Goal: Task Accomplishment & Management: Use online tool/utility

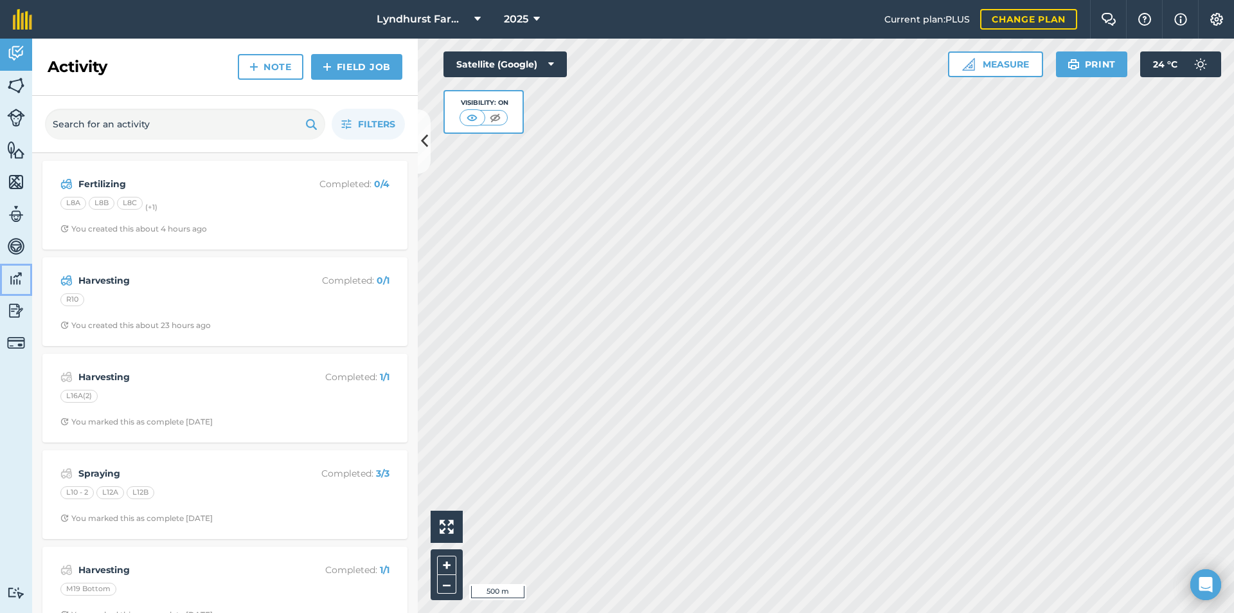
click at [19, 282] on img at bounding box center [16, 278] width 18 height 19
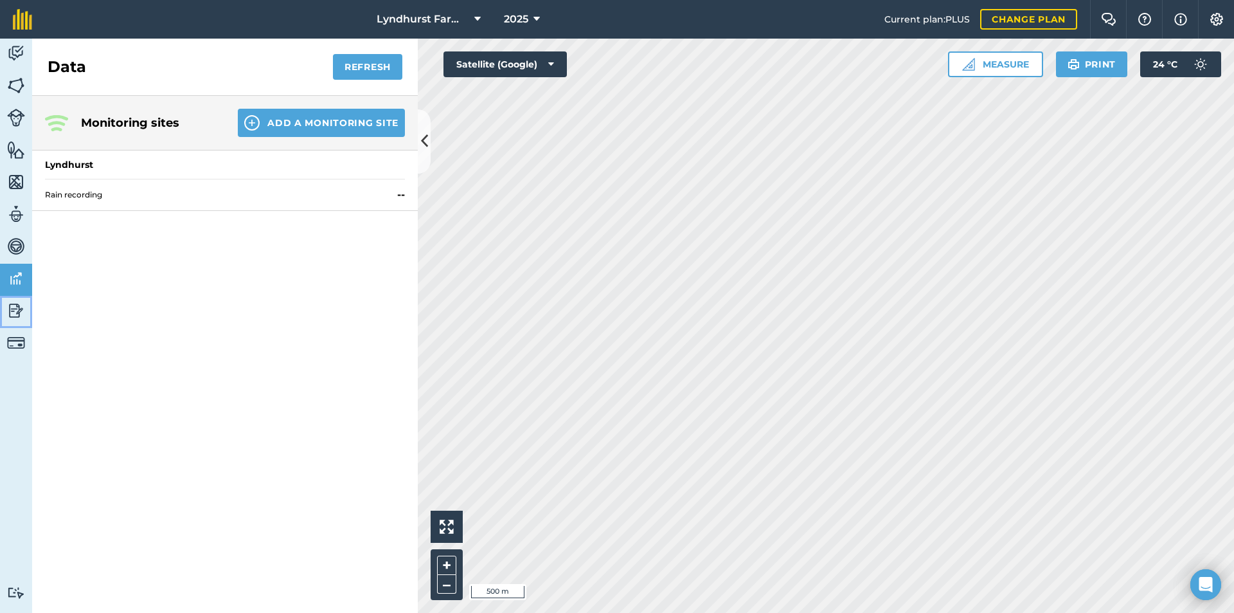
click at [21, 316] on img at bounding box center [16, 310] width 18 height 19
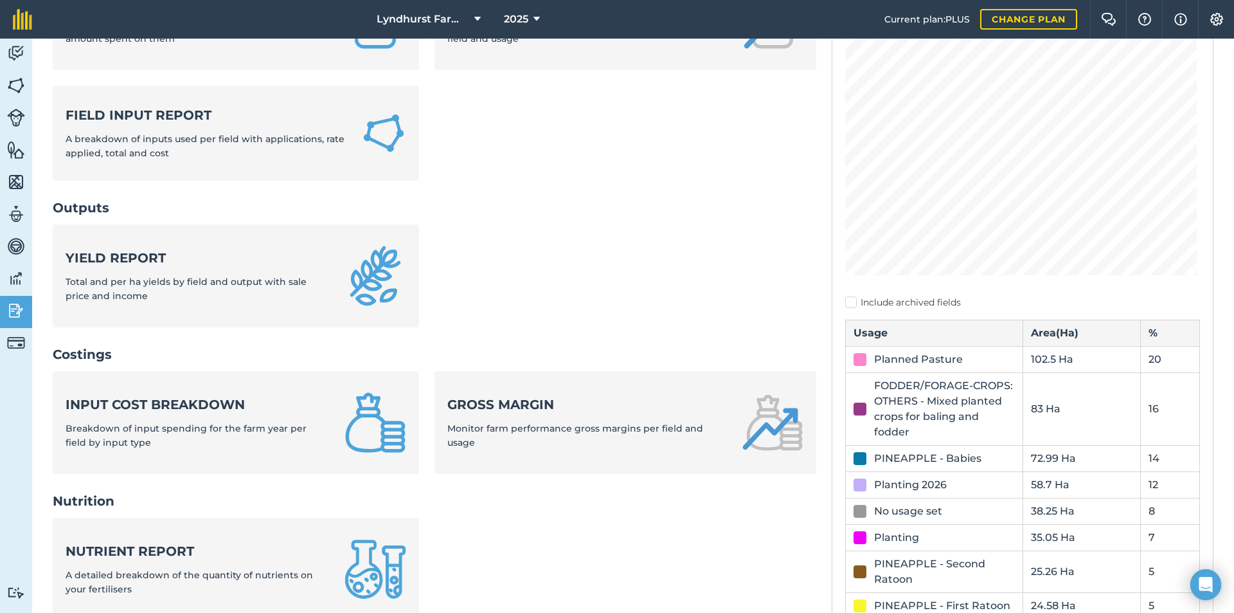
scroll to position [193, 0]
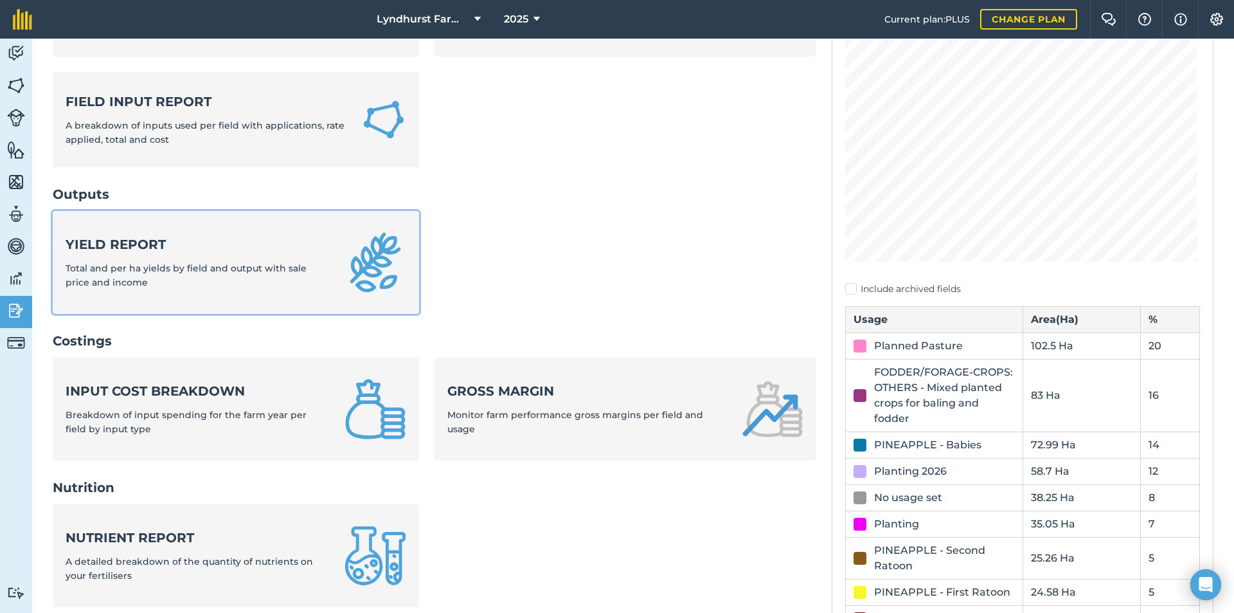
click at [181, 259] on div "Yield report Total and per ha yields by field and output with sale price and in…" at bounding box center [198, 262] width 264 height 55
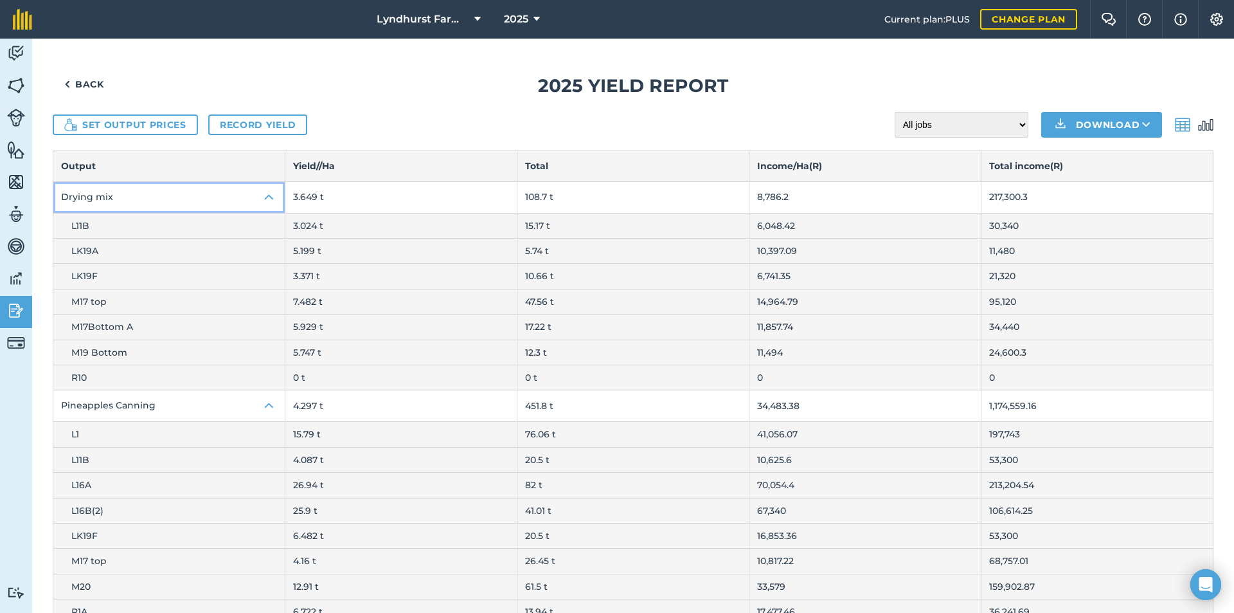
click at [267, 201] on img at bounding box center [269, 197] width 15 height 15
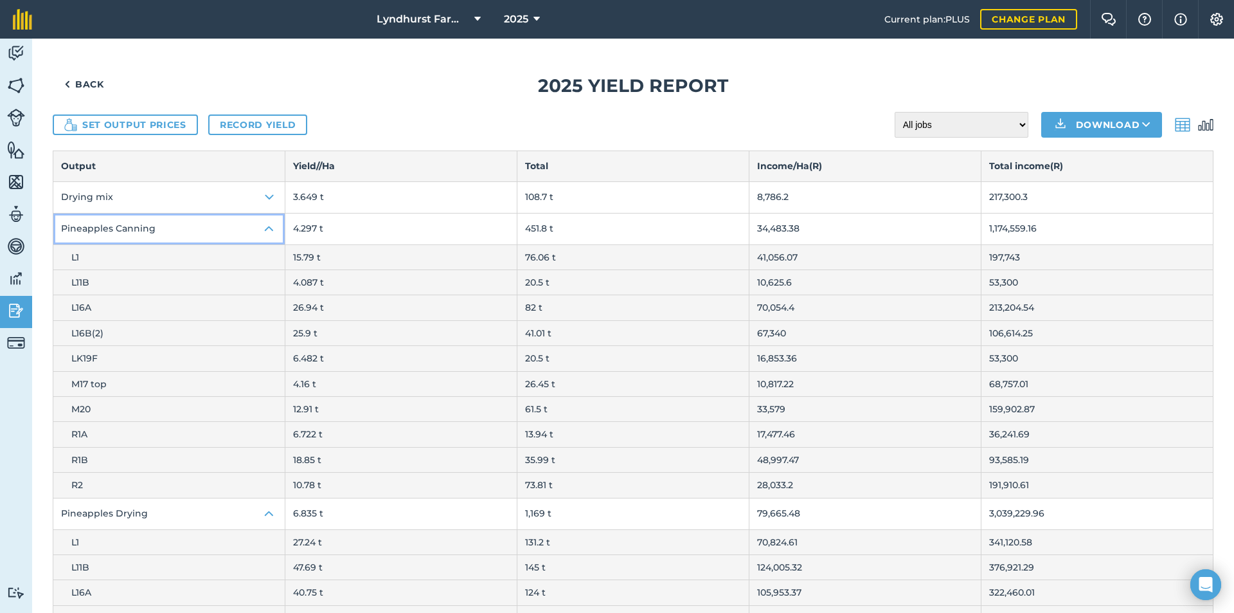
click at [270, 232] on img at bounding box center [269, 228] width 15 height 15
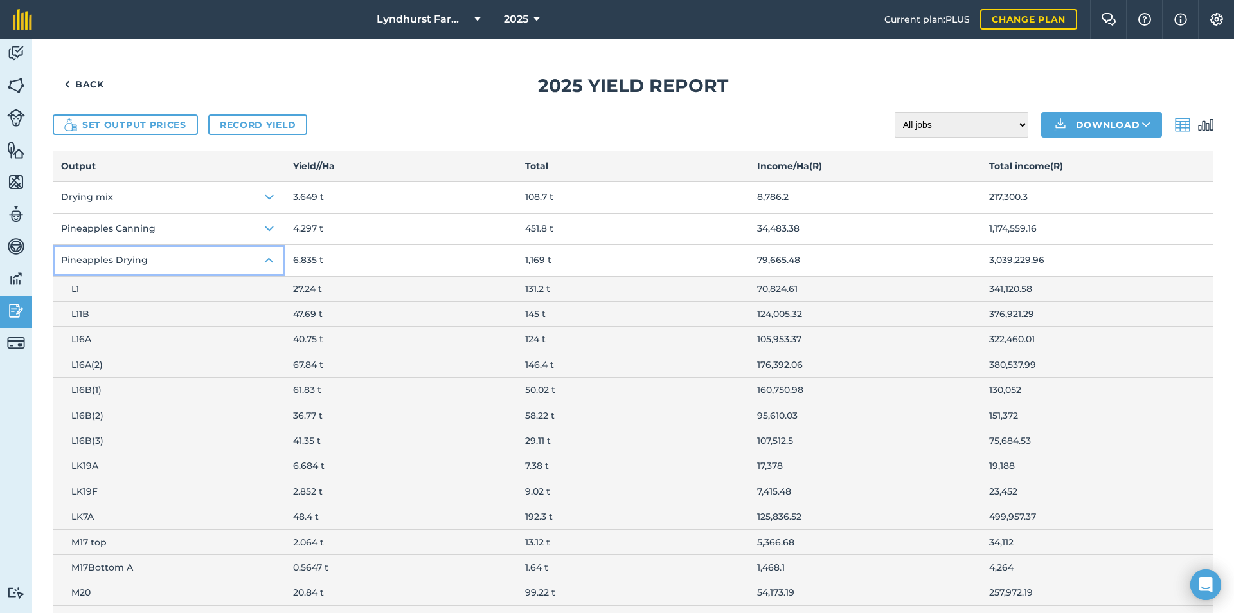
click at [274, 266] on img at bounding box center [269, 260] width 15 height 15
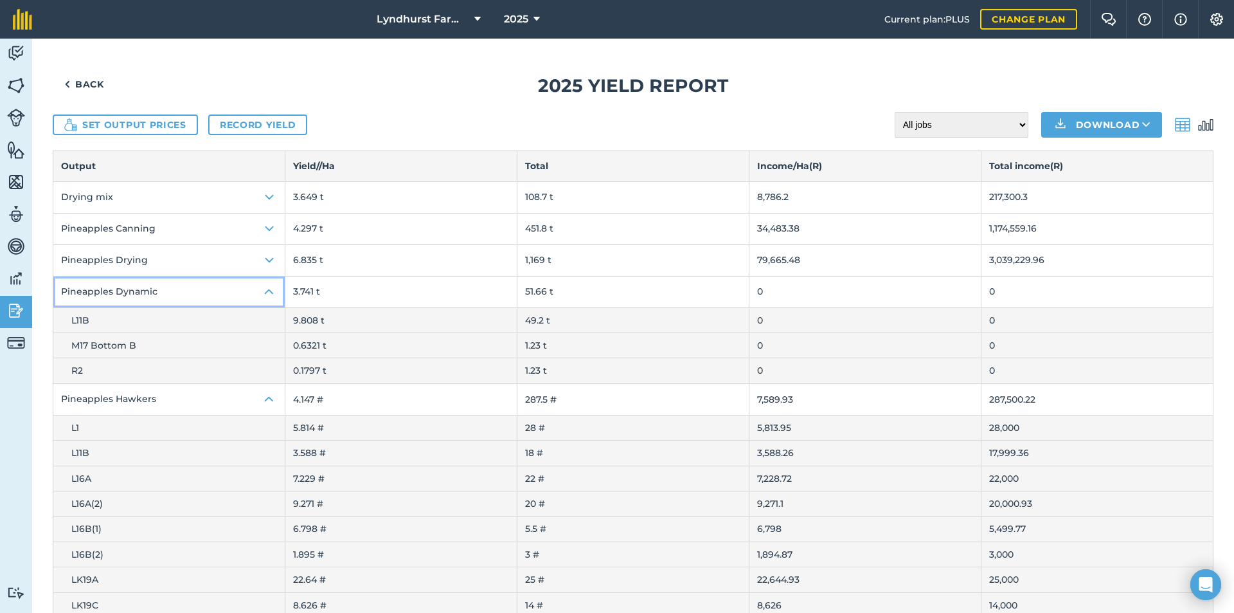
click at [269, 296] on img at bounding box center [269, 291] width 15 height 15
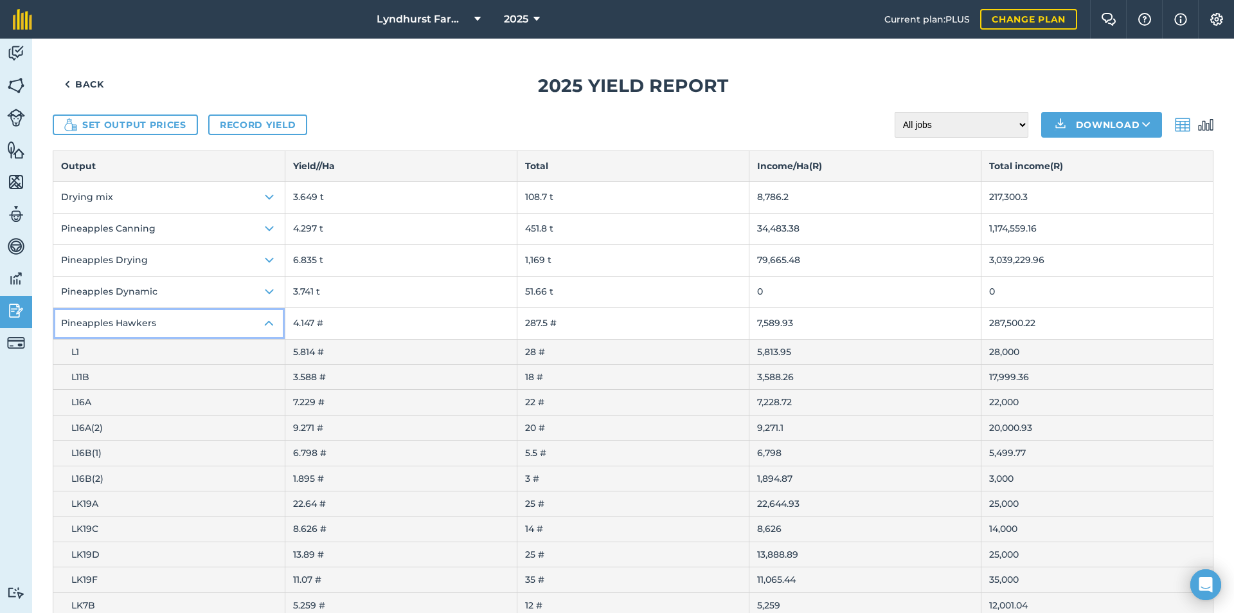
click at [269, 328] on img at bounding box center [269, 323] width 15 height 15
